Goal: Task Accomplishment & Management: Manage account settings

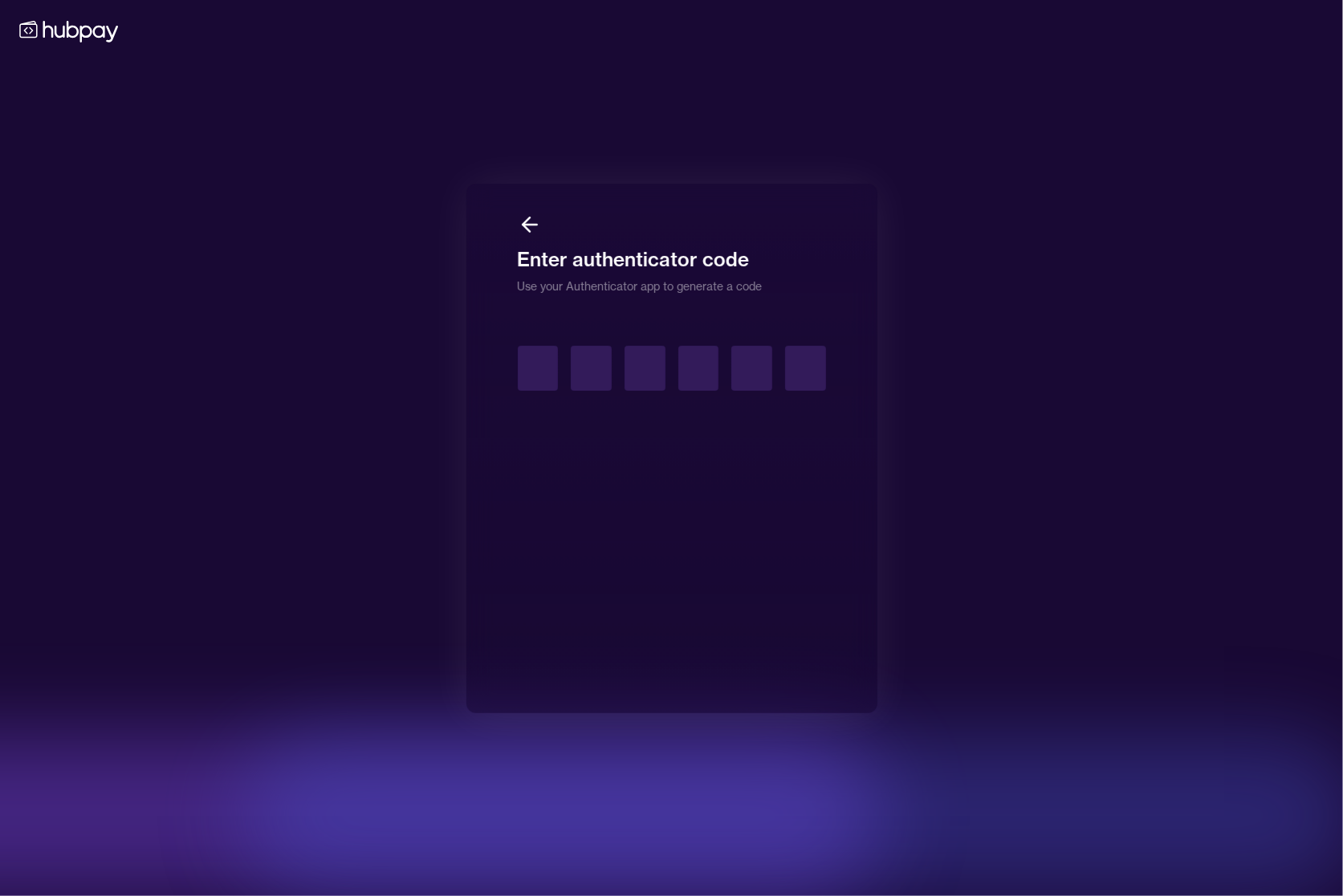
type input "*"
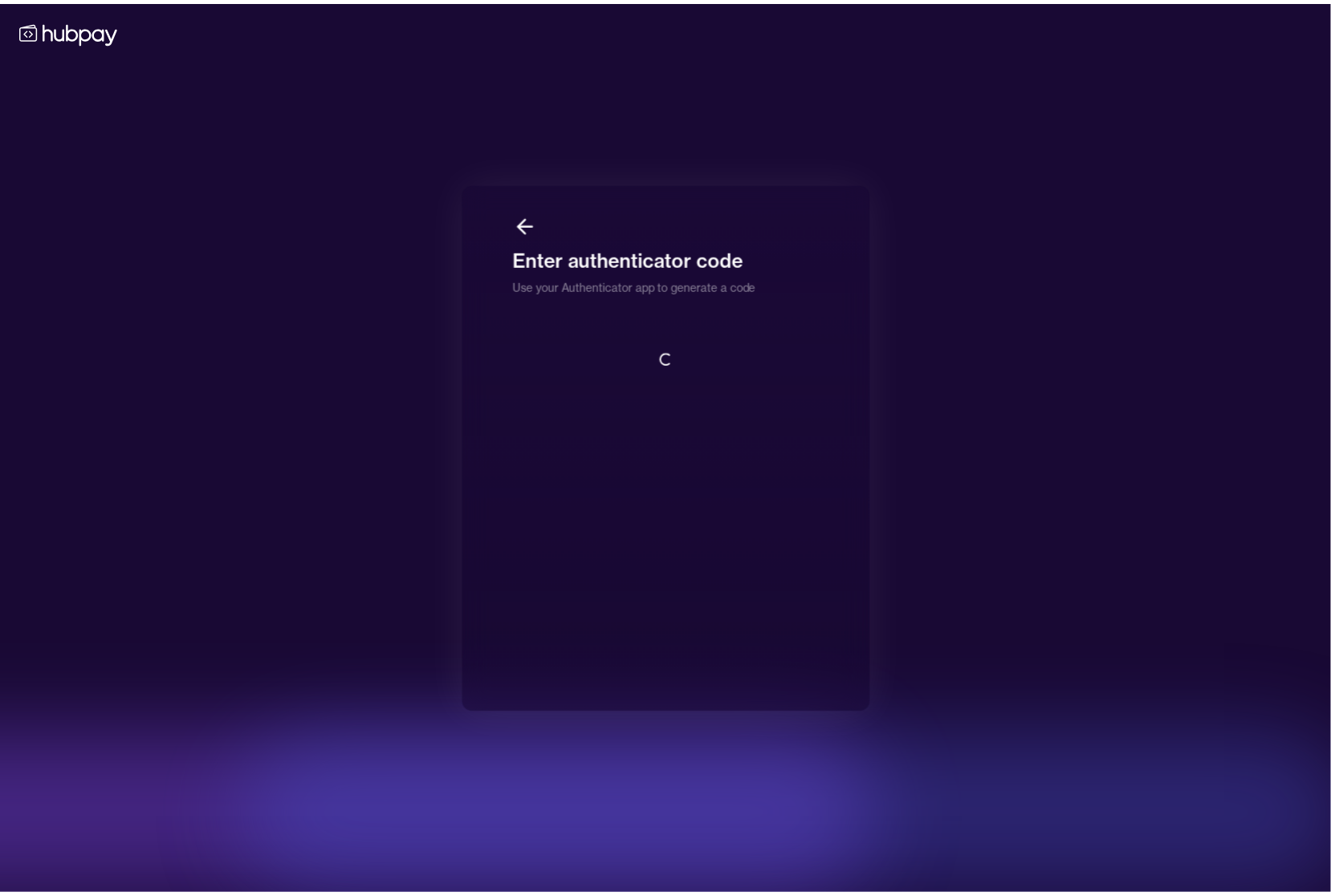
scroll to position [2, 0]
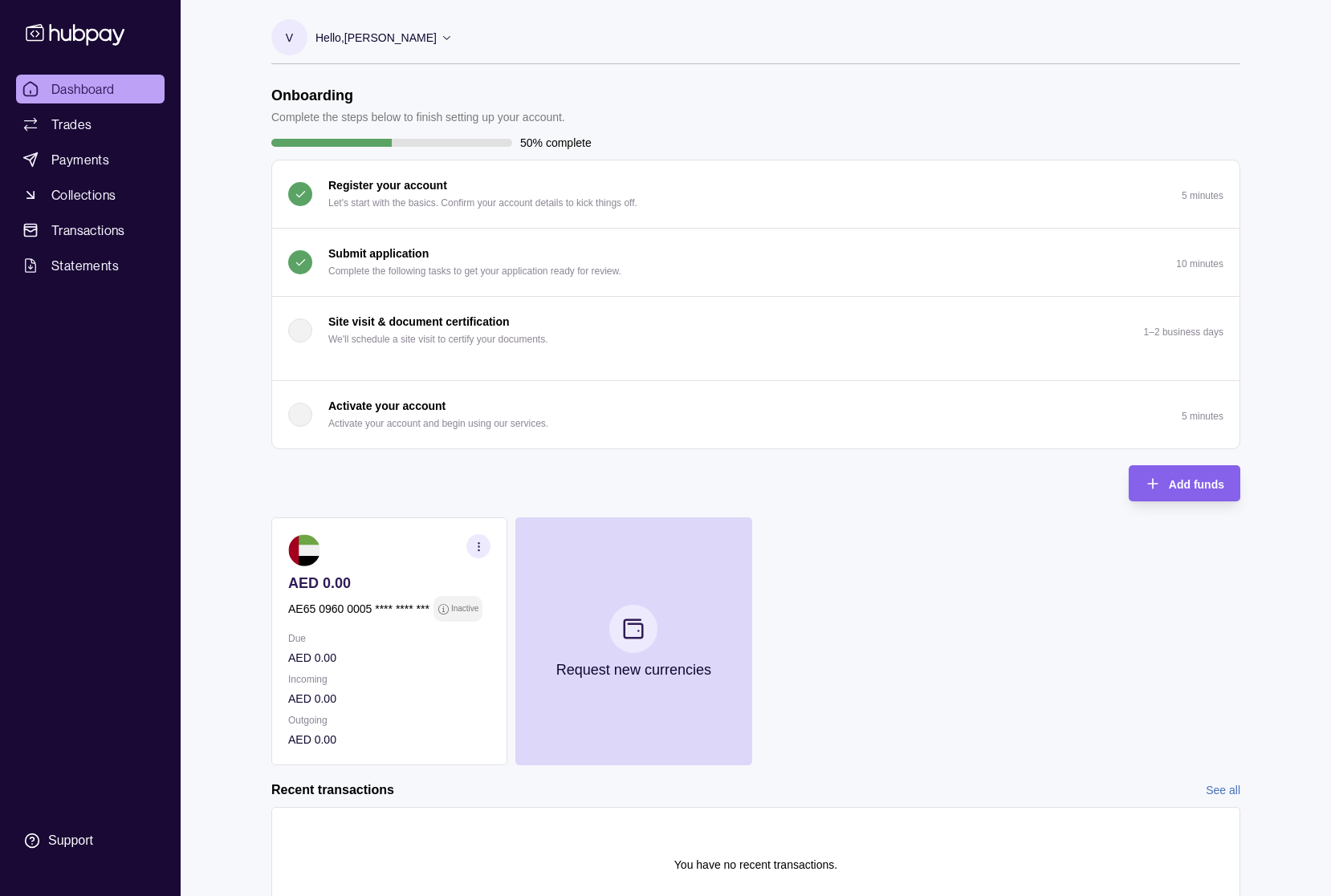
click at [457, 271] on p "Complete the following tasks to get your application ready for review." at bounding box center [474, 271] width 293 height 18
